Goal: Transaction & Acquisition: Subscribe to service/newsletter

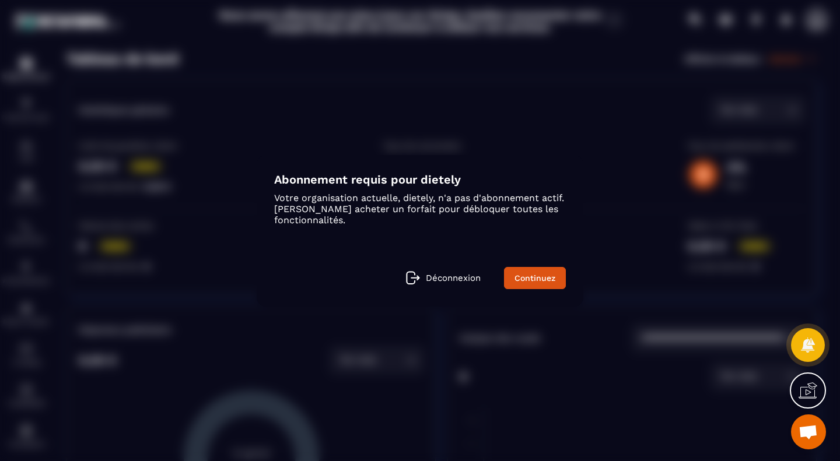
click at [537, 279] on link "Continuez" at bounding box center [535, 278] width 62 height 22
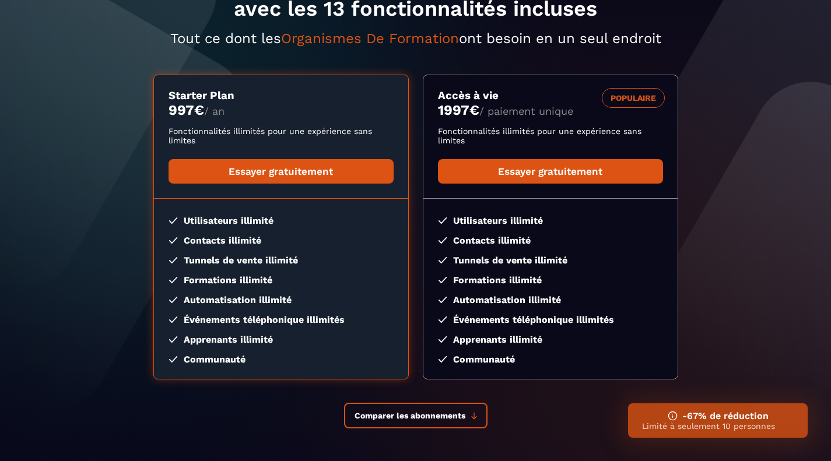
scroll to position [177, 0]
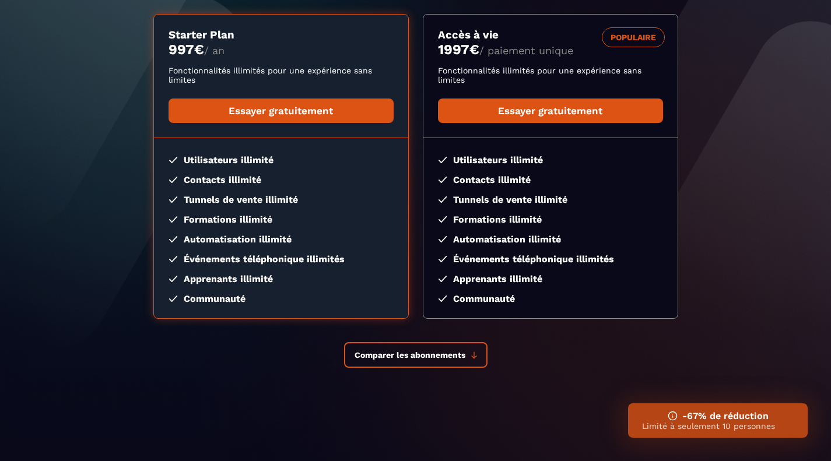
click at [461, 350] on span "Comparer les abonnements" at bounding box center [410, 354] width 111 height 9
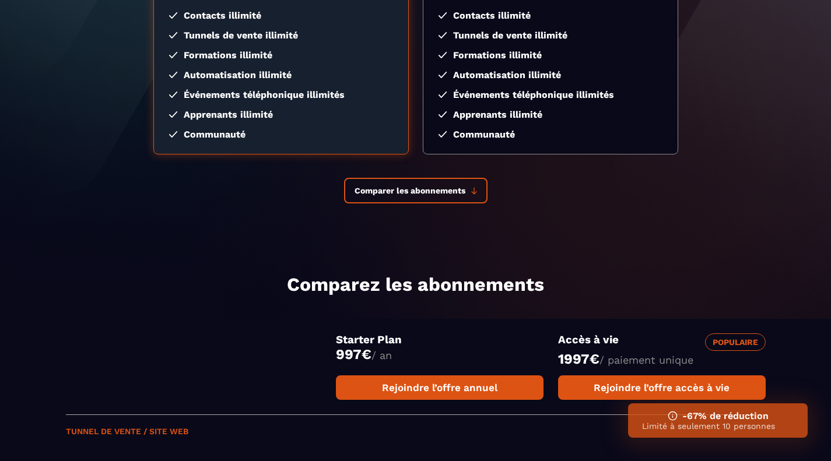
scroll to position [350, 0]
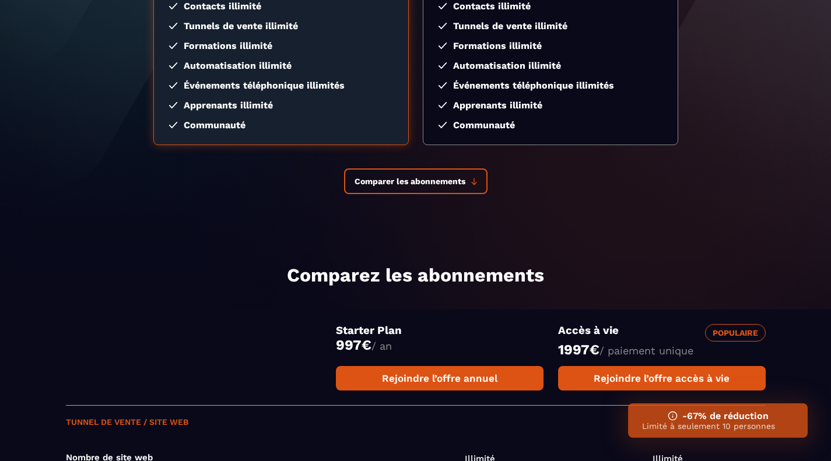
click at [706, 417] on h3 "-67% de réduction" at bounding box center [718, 415] width 152 height 11
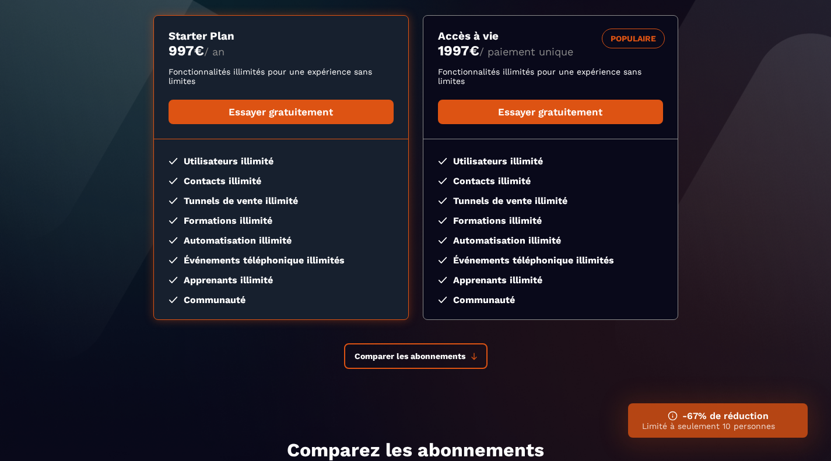
scroll to position [0, 0]
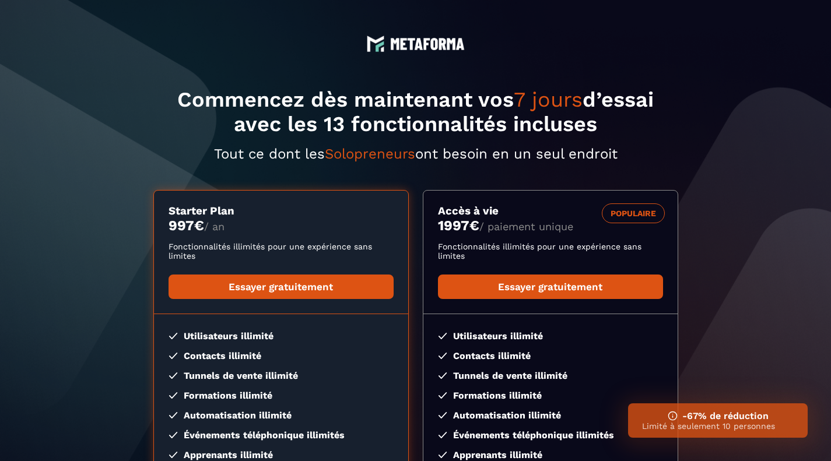
click at [275, 292] on link "Essayer gratuitement" at bounding box center [281, 287] width 225 height 24
